Goal: Use online tool/utility: Utilize a website feature to perform a specific function

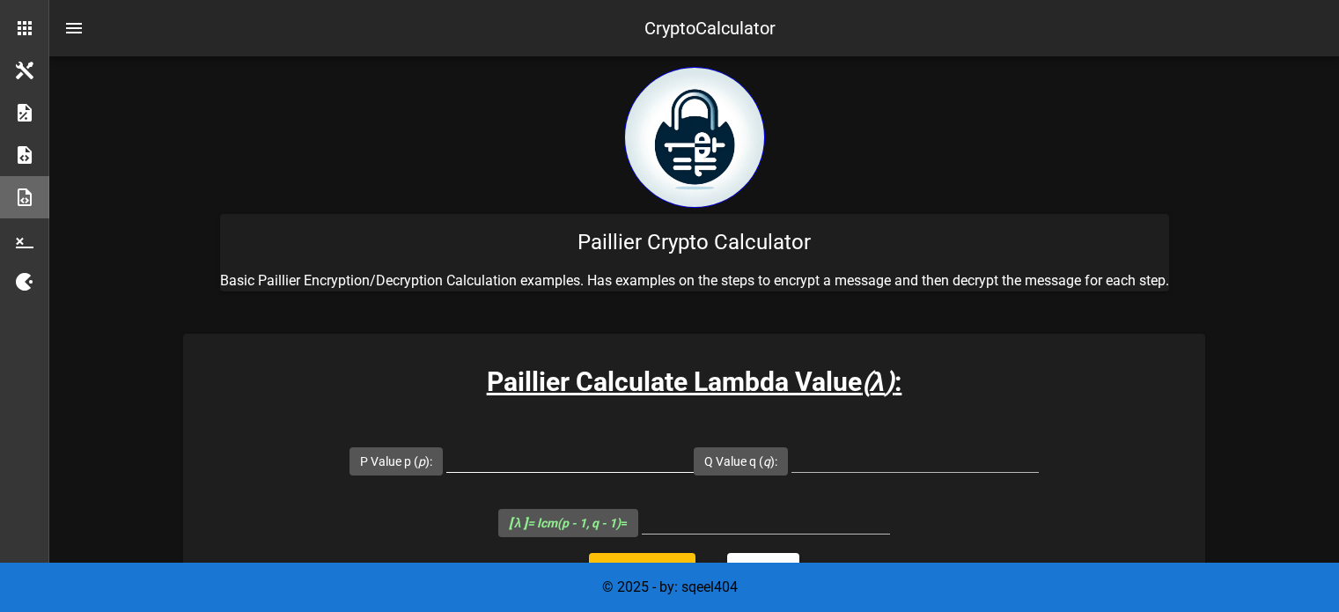
scroll to position [270, 0]
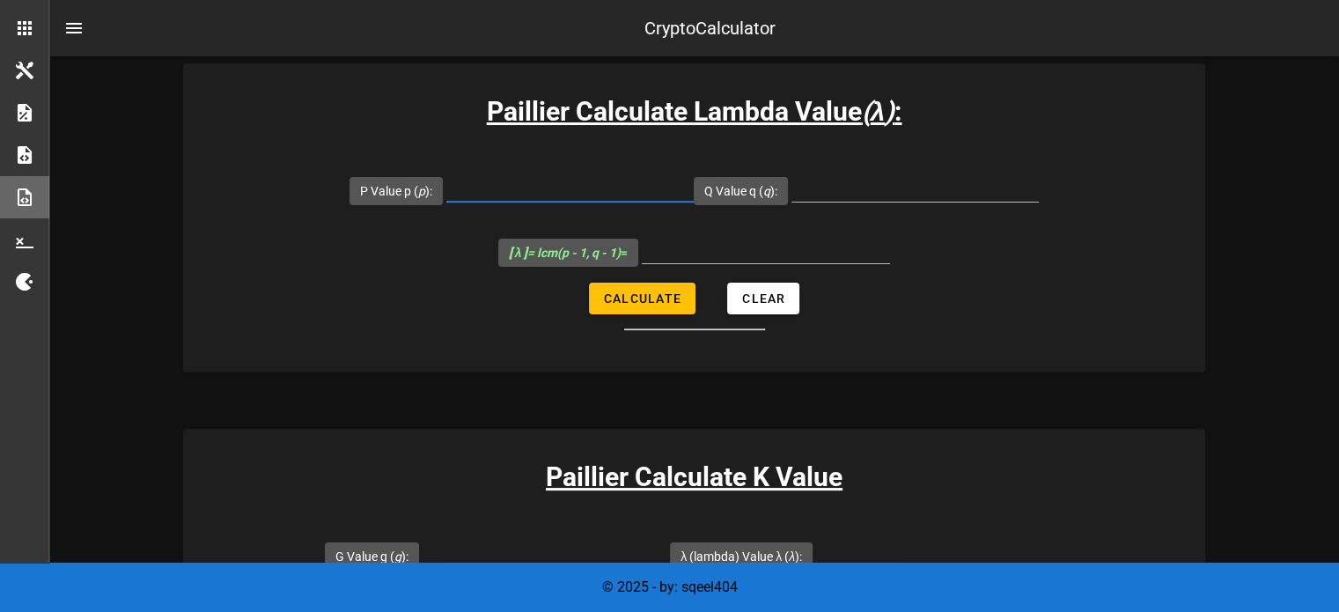
click at [566, 189] on input "P Value p ( p ):" at bounding box center [569, 187] width 247 height 28
type input "107"
click at [818, 189] on input "Q Value q ( q ):" at bounding box center [914, 187] width 247 height 28
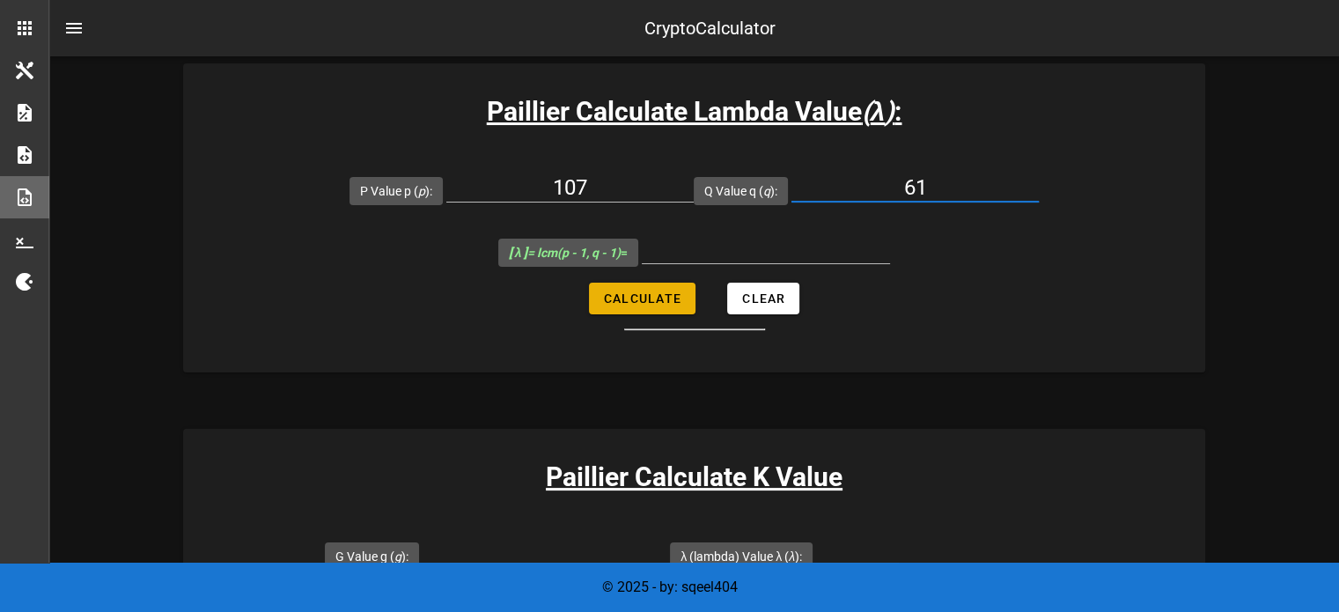
type input "61"
click at [642, 285] on button "Calculate" at bounding box center [642, 299] width 106 height 32
type input "3180"
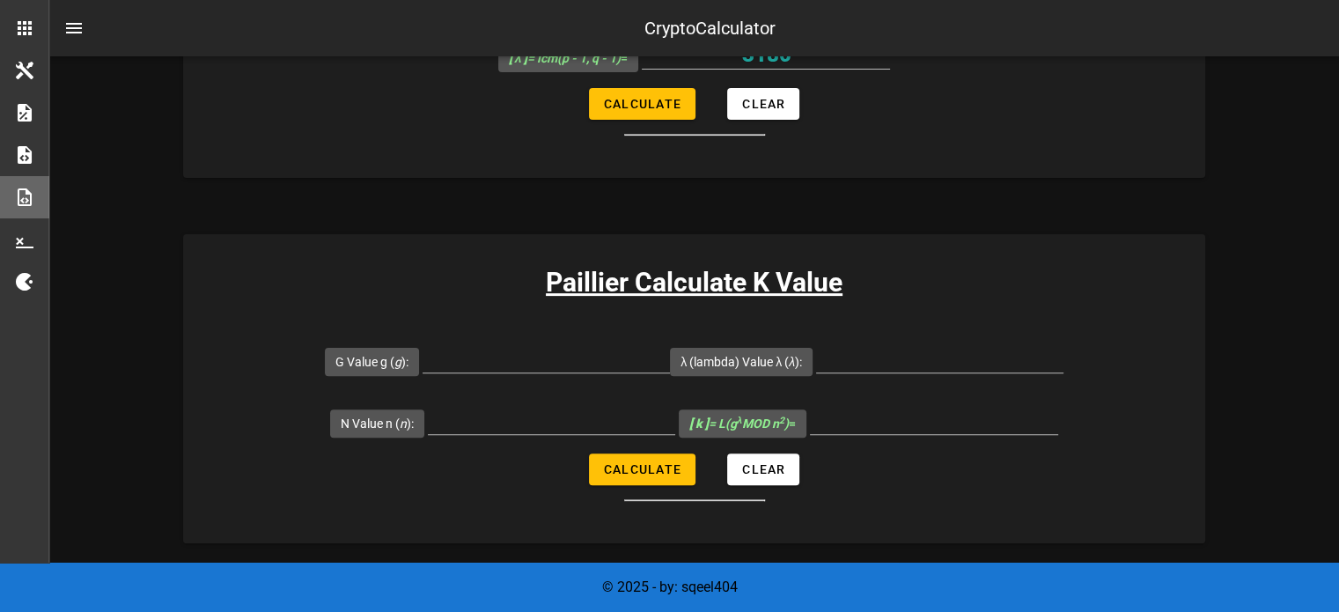
scroll to position [472, 0]
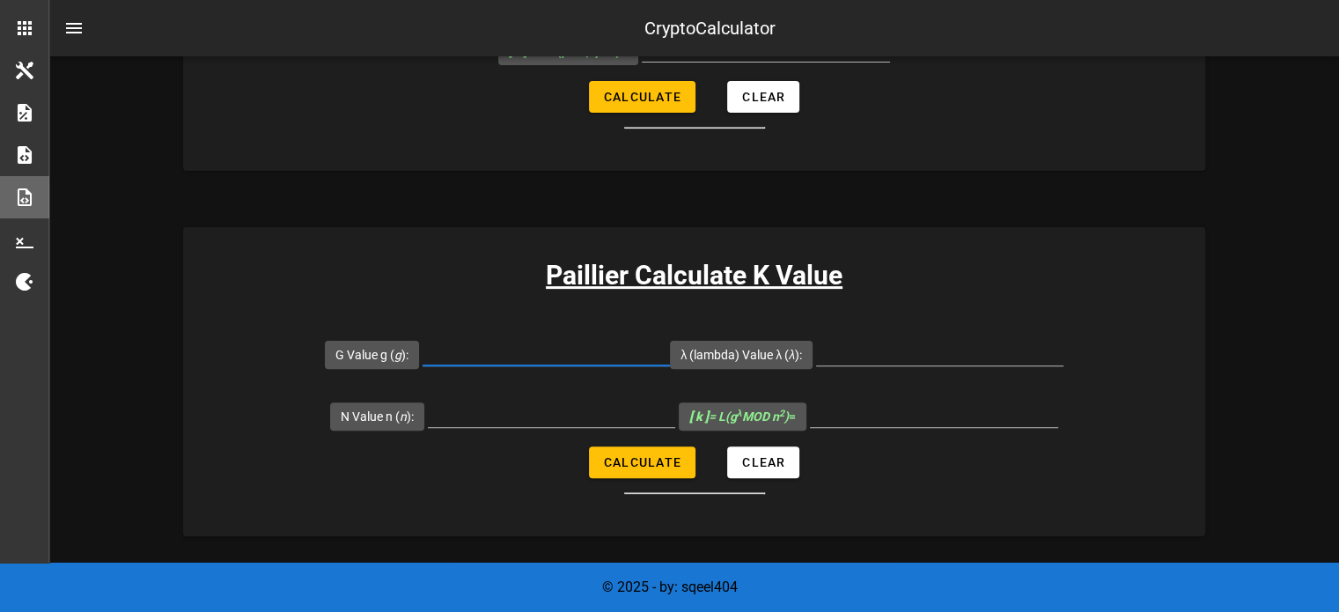
click at [547, 351] on input "G Value g ( g ):" at bounding box center [545, 351] width 247 height 28
type input "7019"
click at [857, 353] on input "λ (lambda) Value λ ( λ ):" at bounding box center [939, 351] width 247 height 28
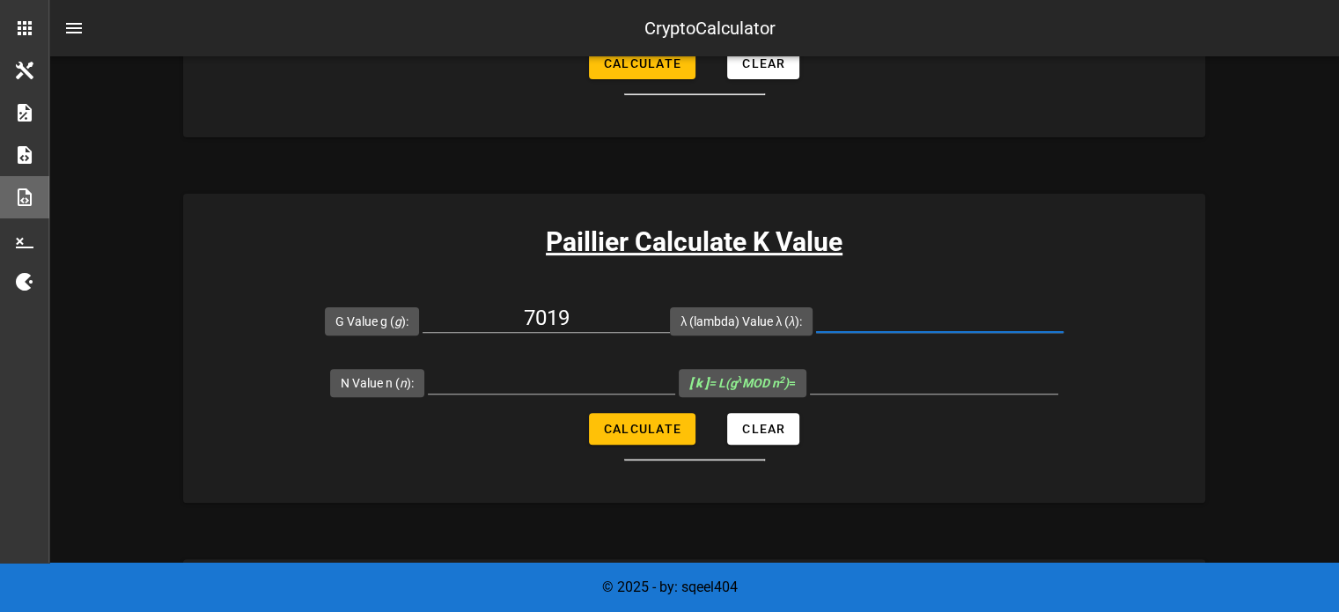
scroll to position [506, 0]
type input "3180"
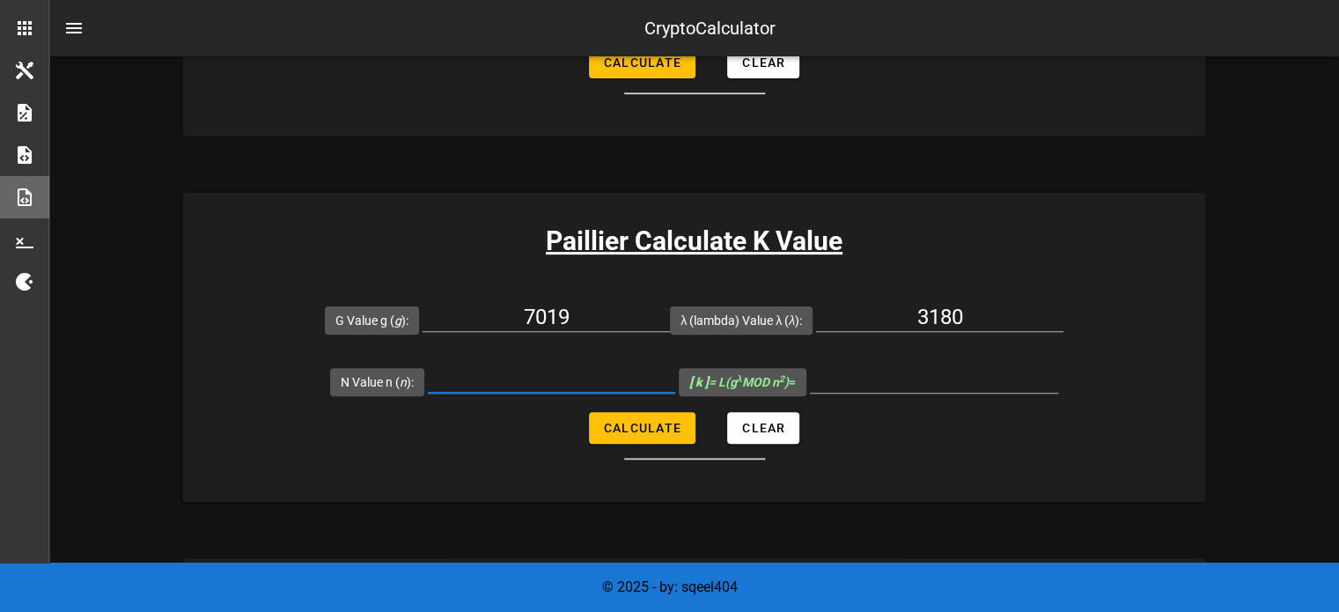
click at [532, 379] on input "N Value n ( n ):" at bounding box center [551, 378] width 247 height 28
type input "6527"
click at [641, 421] on span "Calculate" at bounding box center [642, 428] width 78 height 14
type input "5143"
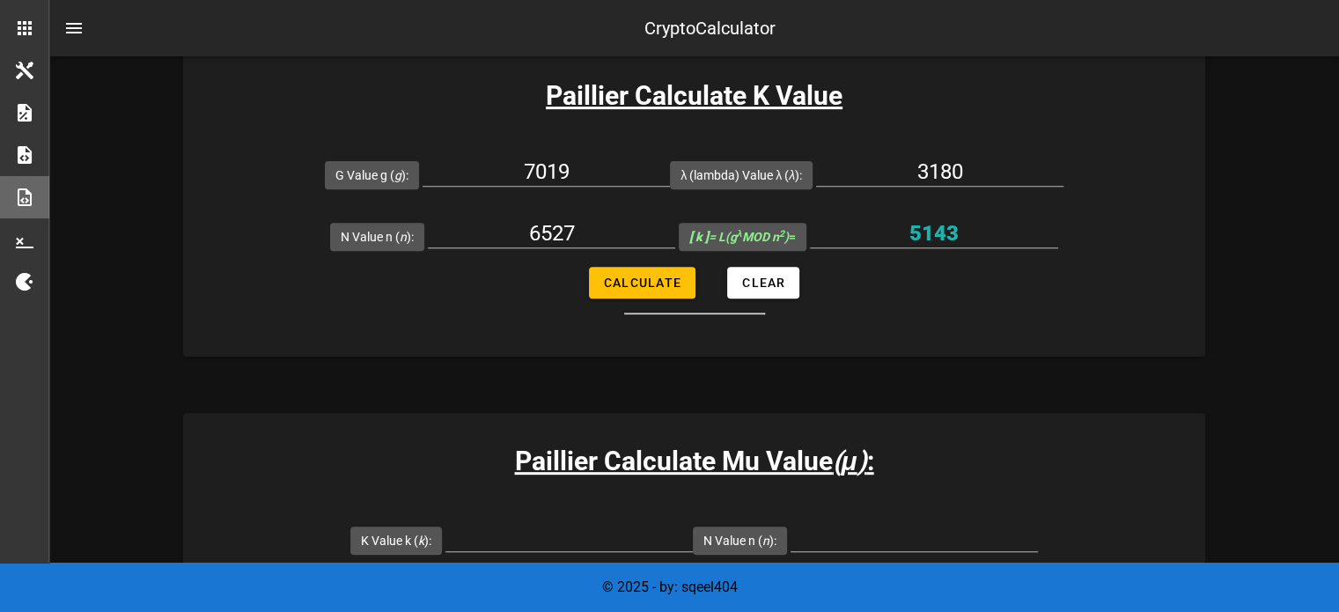
scroll to position [657, 0]
